Goal: Task Accomplishment & Management: Use online tool/utility

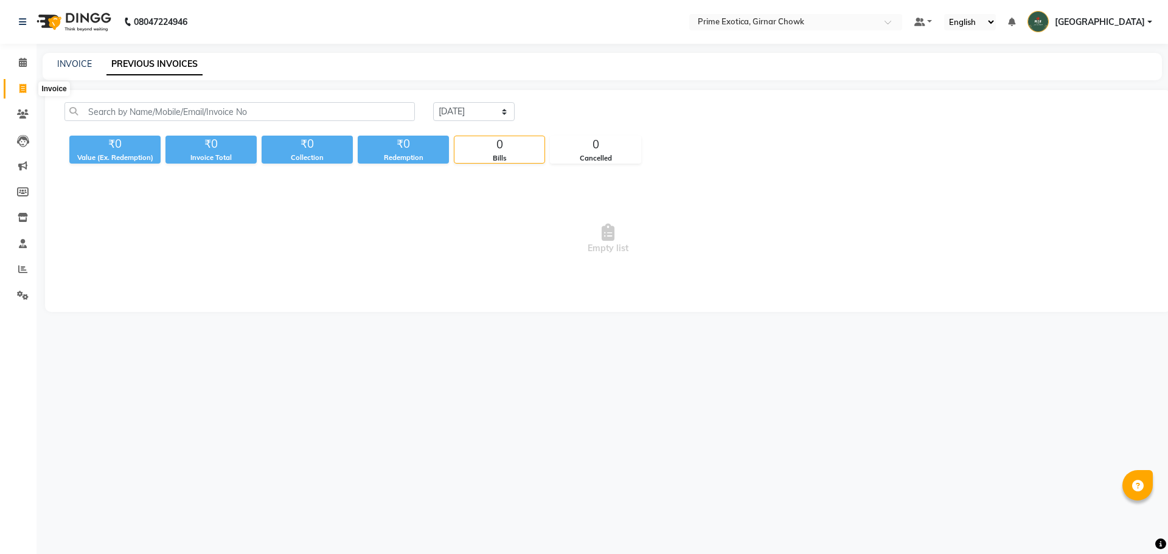
click at [23, 90] on icon at bounding box center [22, 88] width 7 height 9
select select "5796"
select select "service"
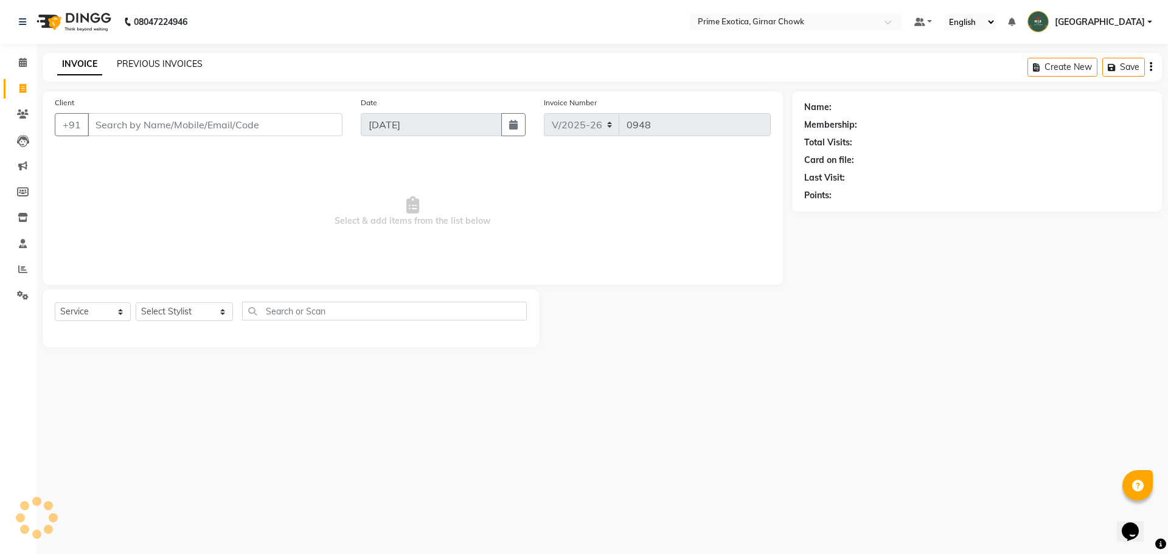
click at [173, 61] on link "PREVIOUS INVOICES" at bounding box center [160, 63] width 86 height 11
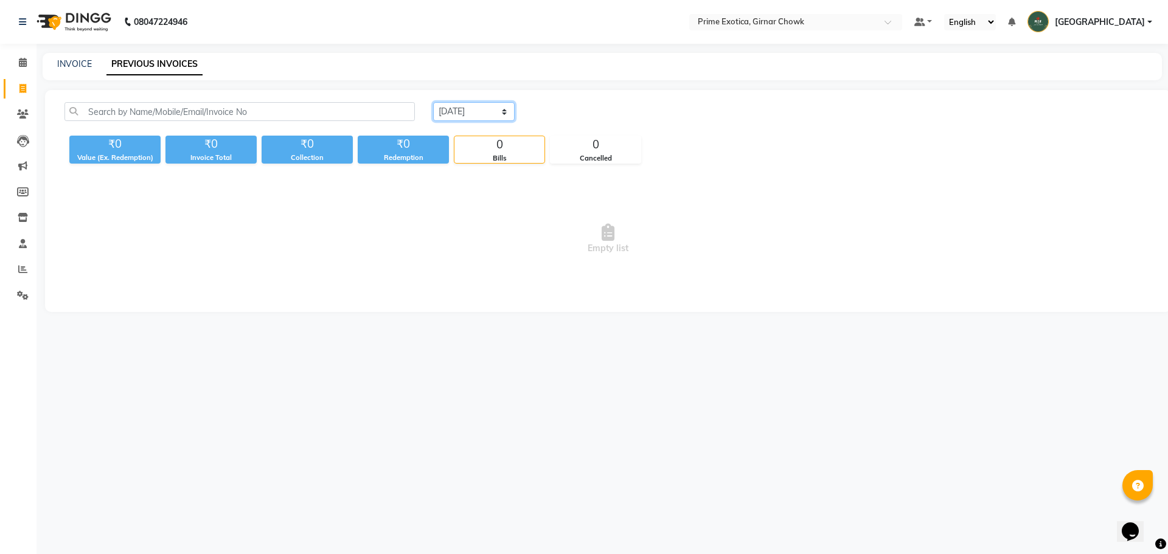
drag, startPoint x: 469, startPoint y: 109, endPoint x: 469, endPoint y: 120, distance: 10.9
click at [469, 109] on select "[DATE] [DATE] Custom Range" at bounding box center [473, 111] width 81 height 19
select select "[DATE]"
click at [433, 102] on select "[DATE] [DATE] Custom Range" at bounding box center [473, 111] width 81 height 19
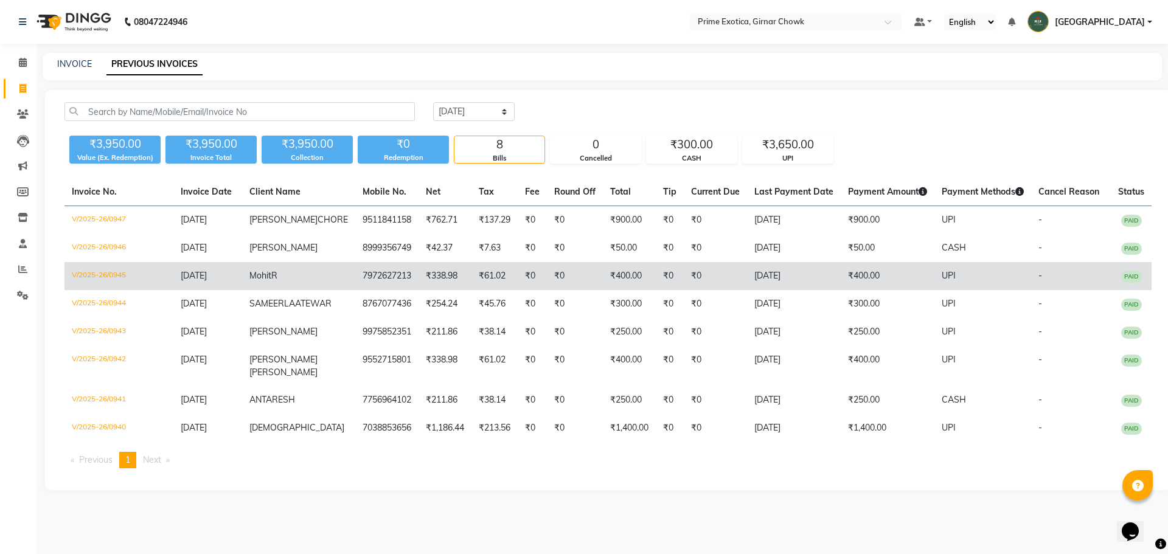
click at [840, 284] on td "₹400.00" at bounding box center [887, 276] width 94 height 28
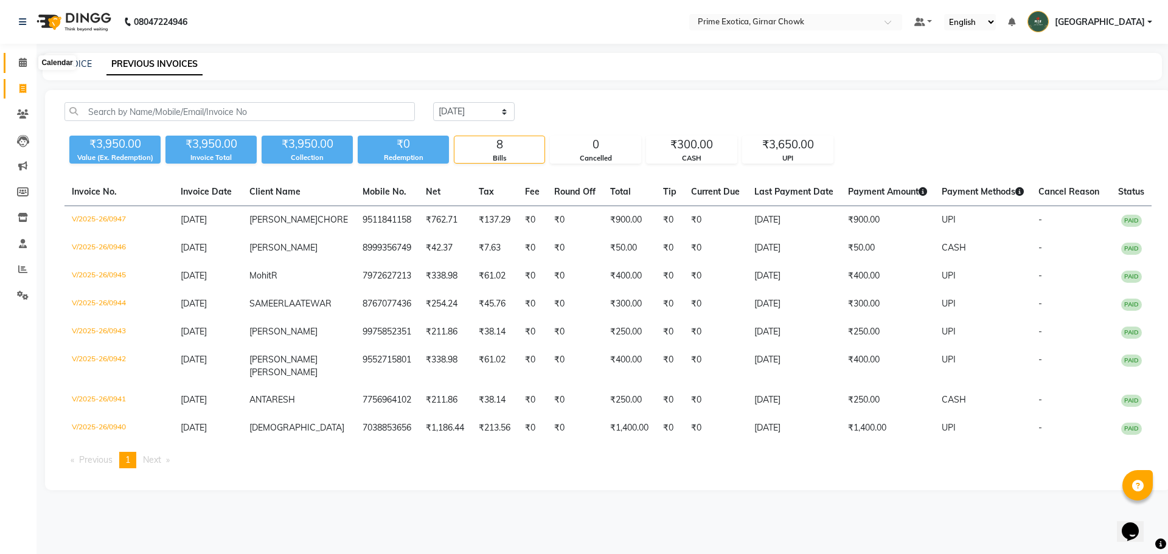
drag, startPoint x: 23, startPoint y: 61, endPoint x: 21, endPoint y: 92, distance: 31.1
click at [24, 62] on icon at bounding box center [23, 62] width 8 height 9
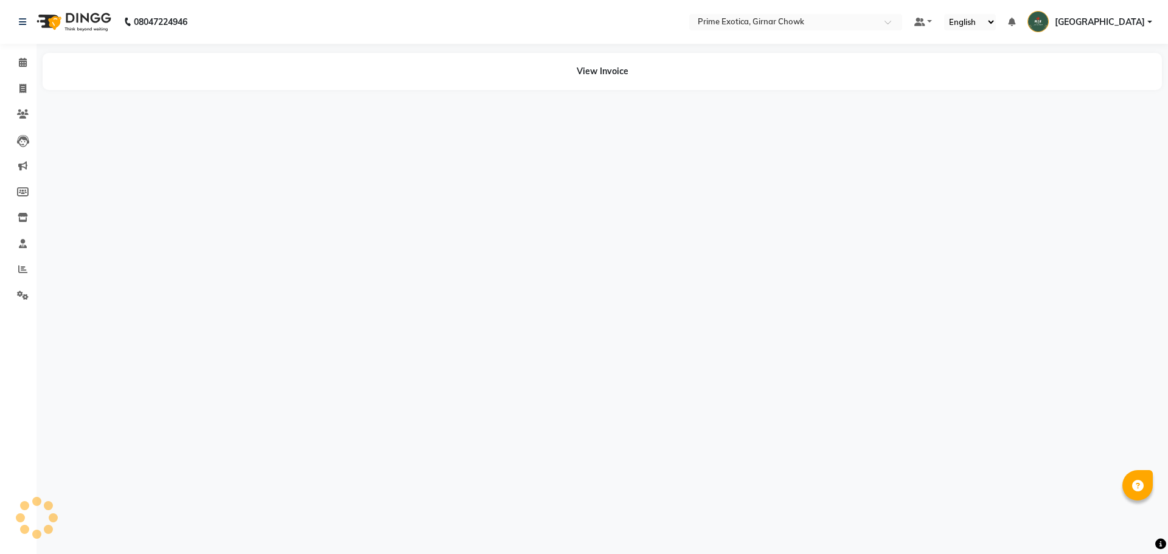
select select "en"
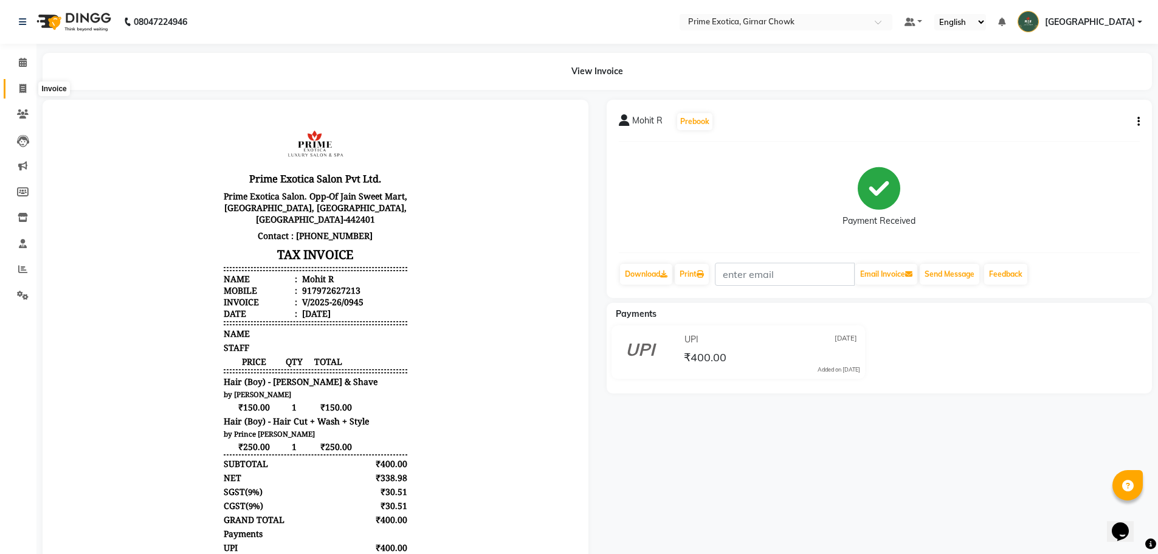
click at [26, 85] on icon at bounding box center [22, 88] width 7 height 9
select select "service"
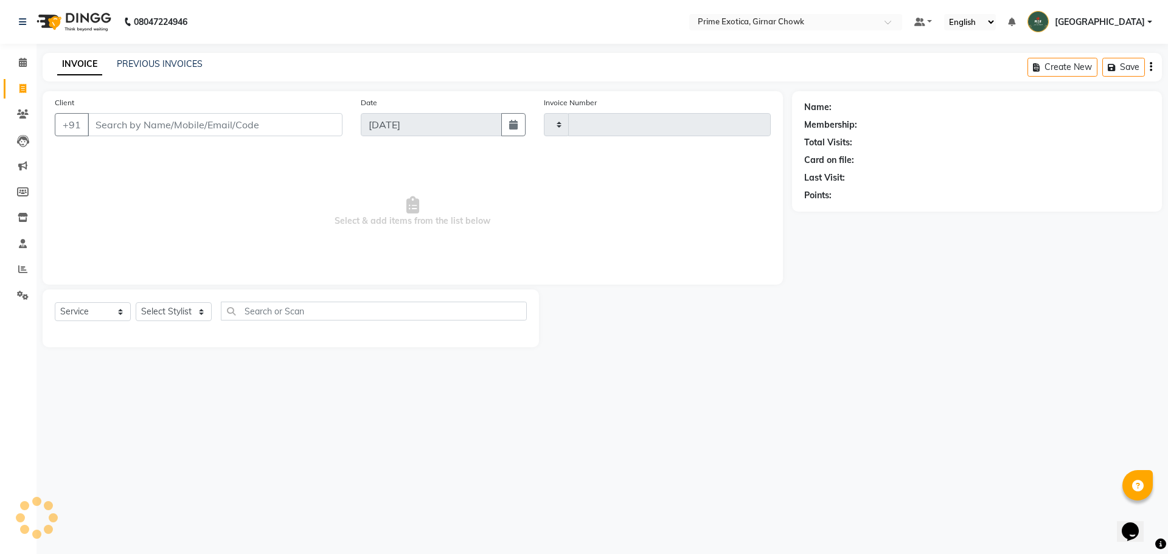
type input "0948"
select select "5796"
